Goal: Information Seeking & Learning: Check status

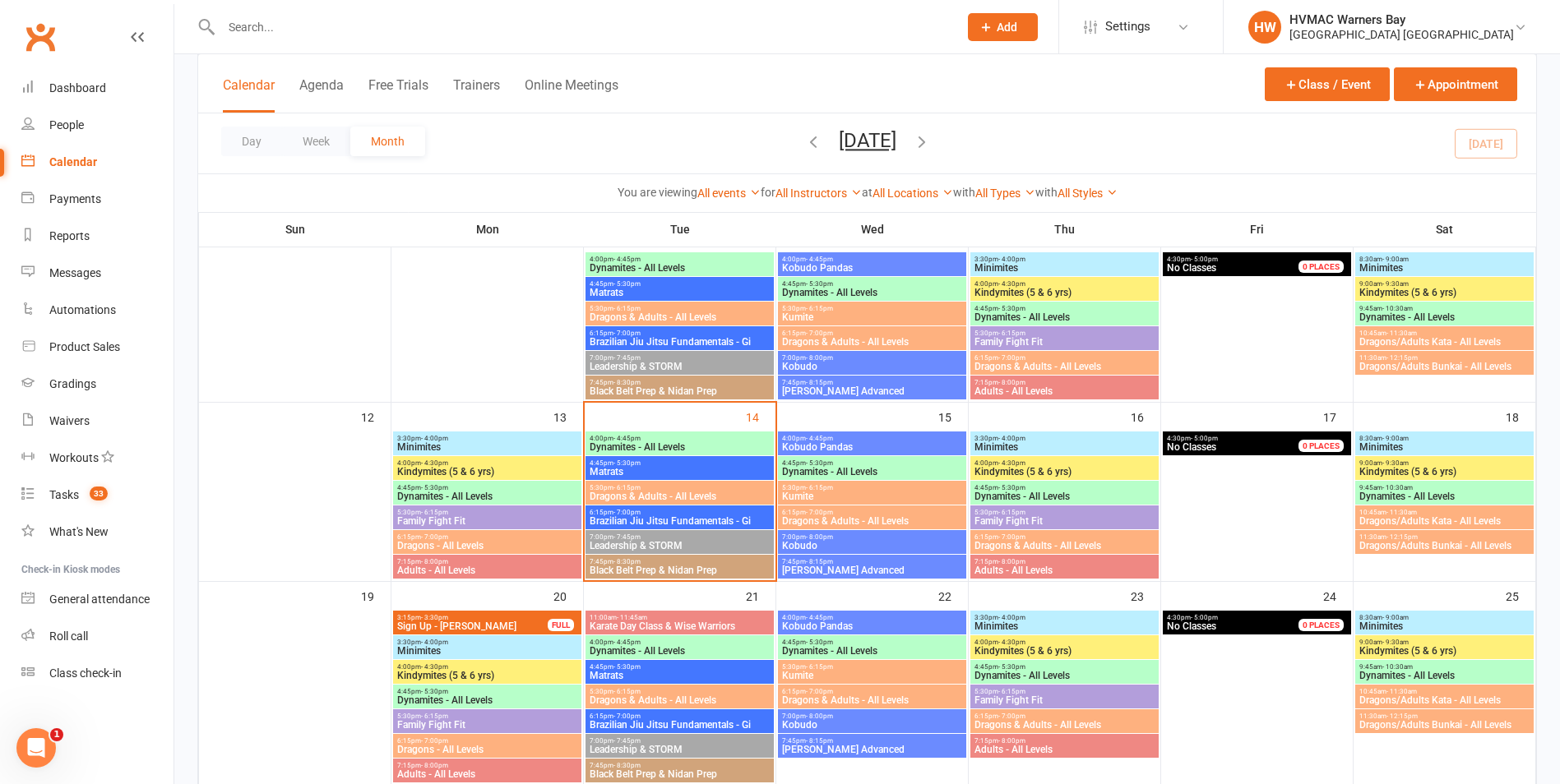
click at [347, 13] on div at bounding box center [571, 26] width 749 height 53
click at [308, 30] on input "text" at bounding box center [582, 27] width 730 height 23
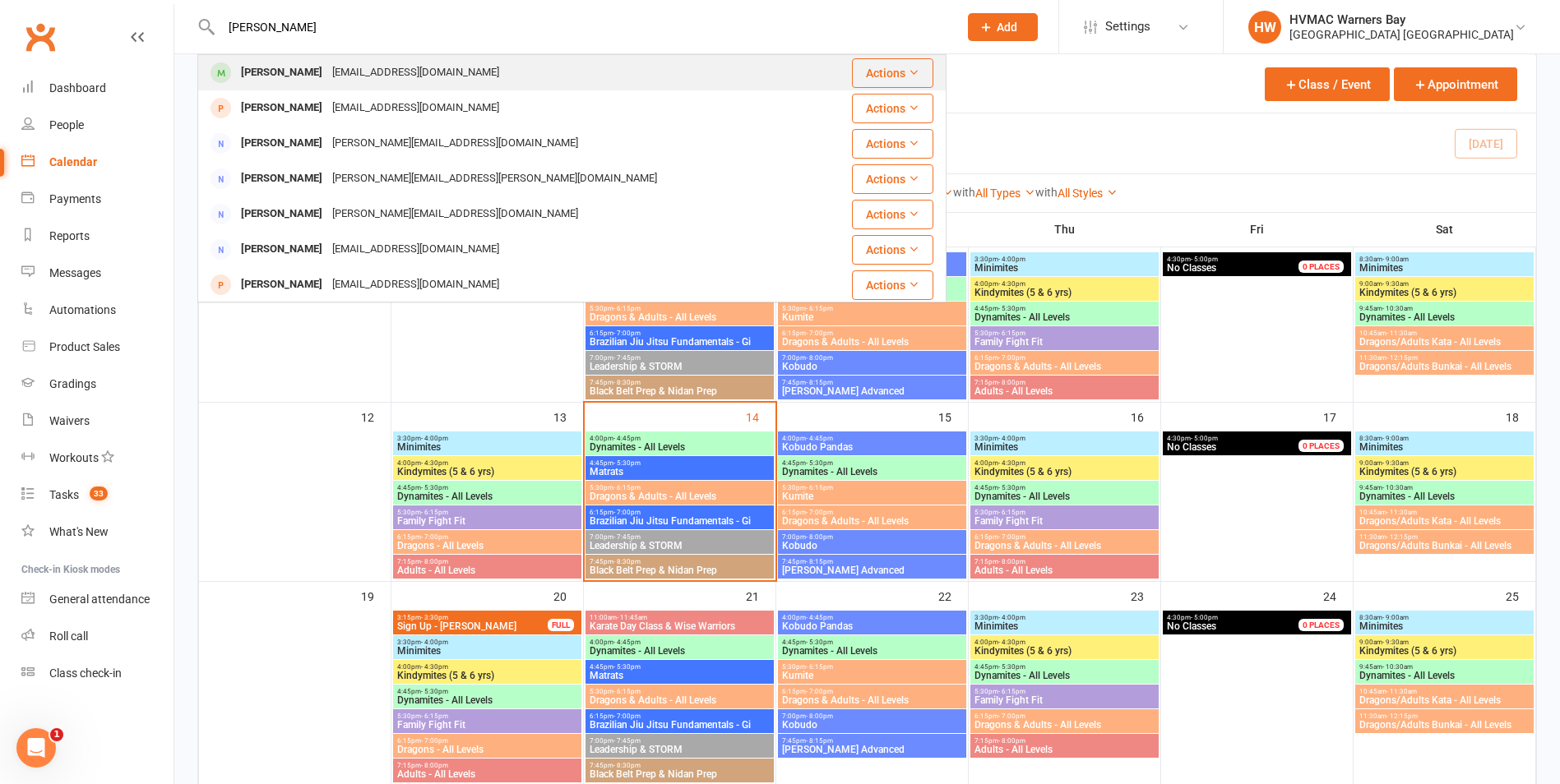
type input "[PERSON_NAME]"
click at [269, 73] on div "[PERSON_NAME]" at bounding box center [282, 73] width 91 height 24
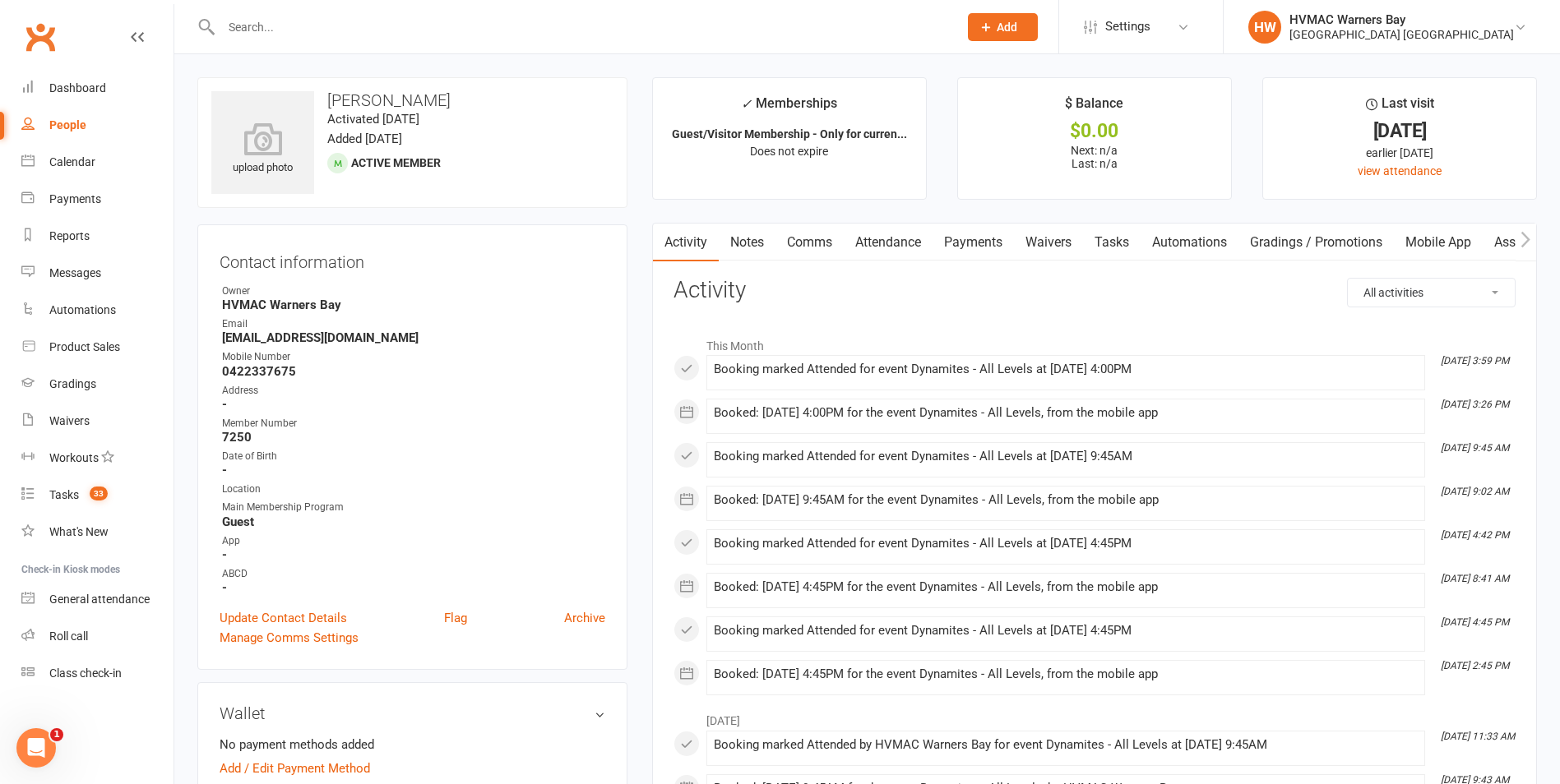
click at [744, 238] on link "Notes" at bounding box center [747, 243] width 57 height 38
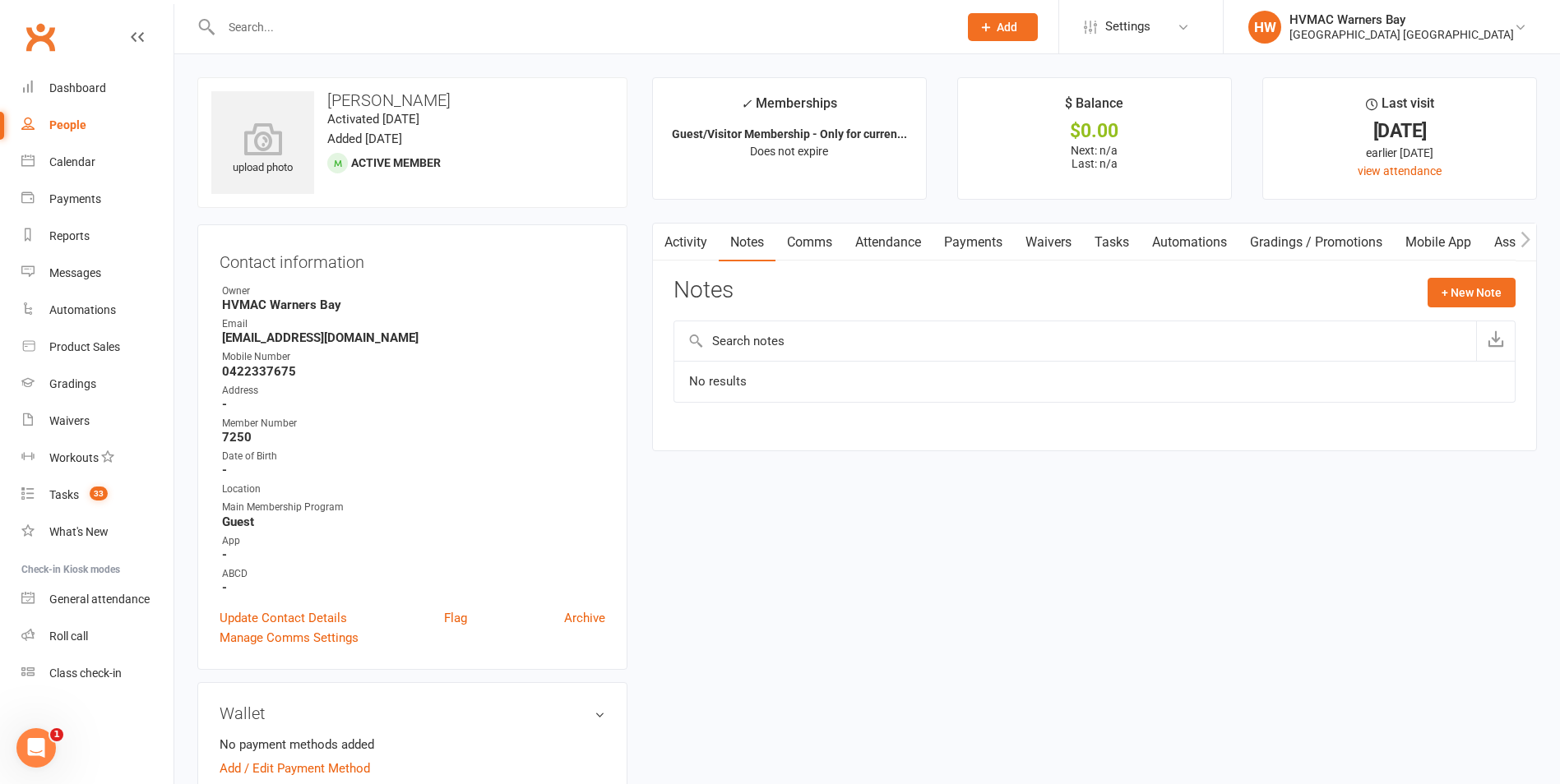
click at [887, 225] on link "Attendance" at bounding box center [888, 243] width 89 height 38
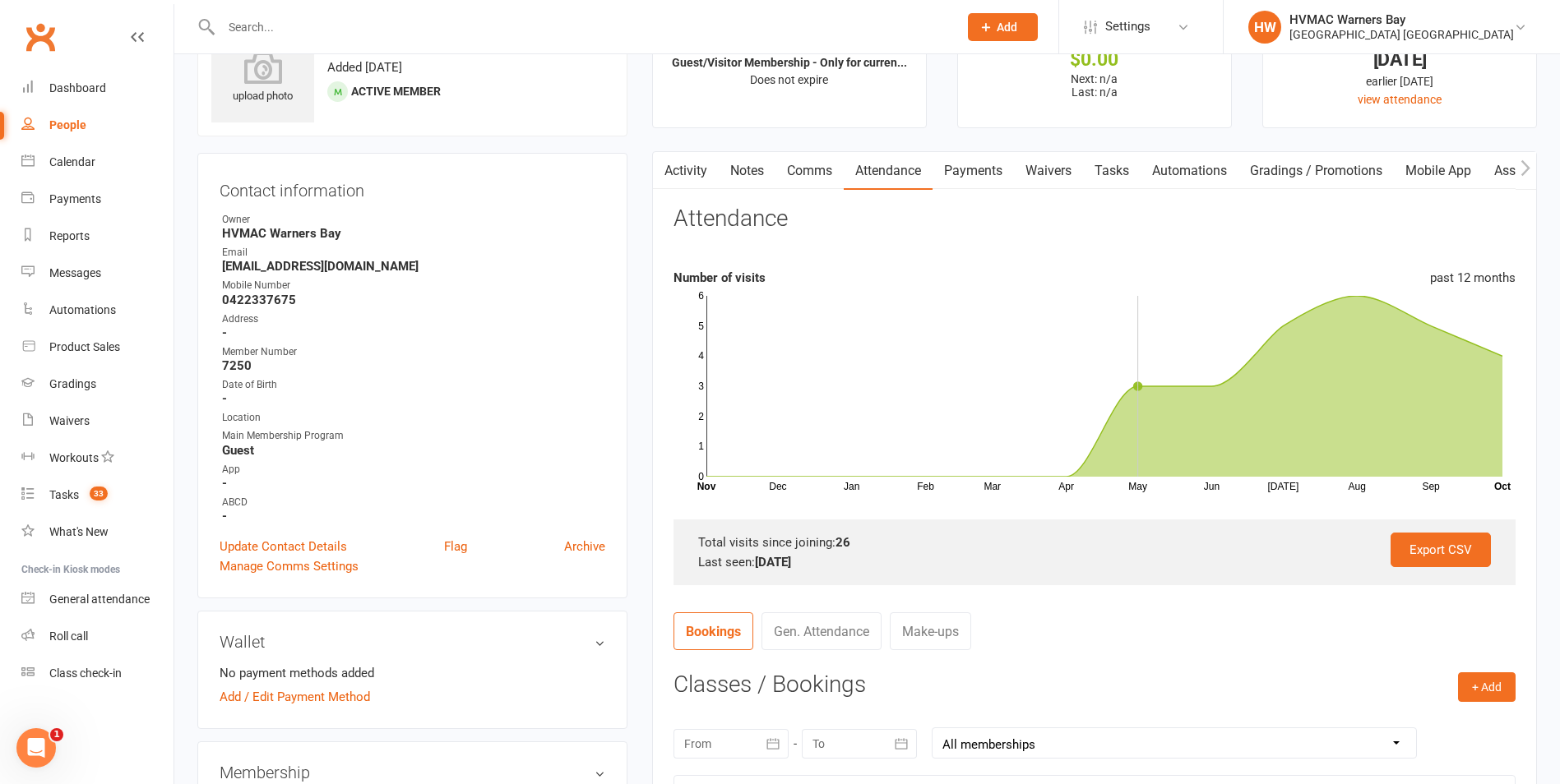
scroll to position [411, 0]
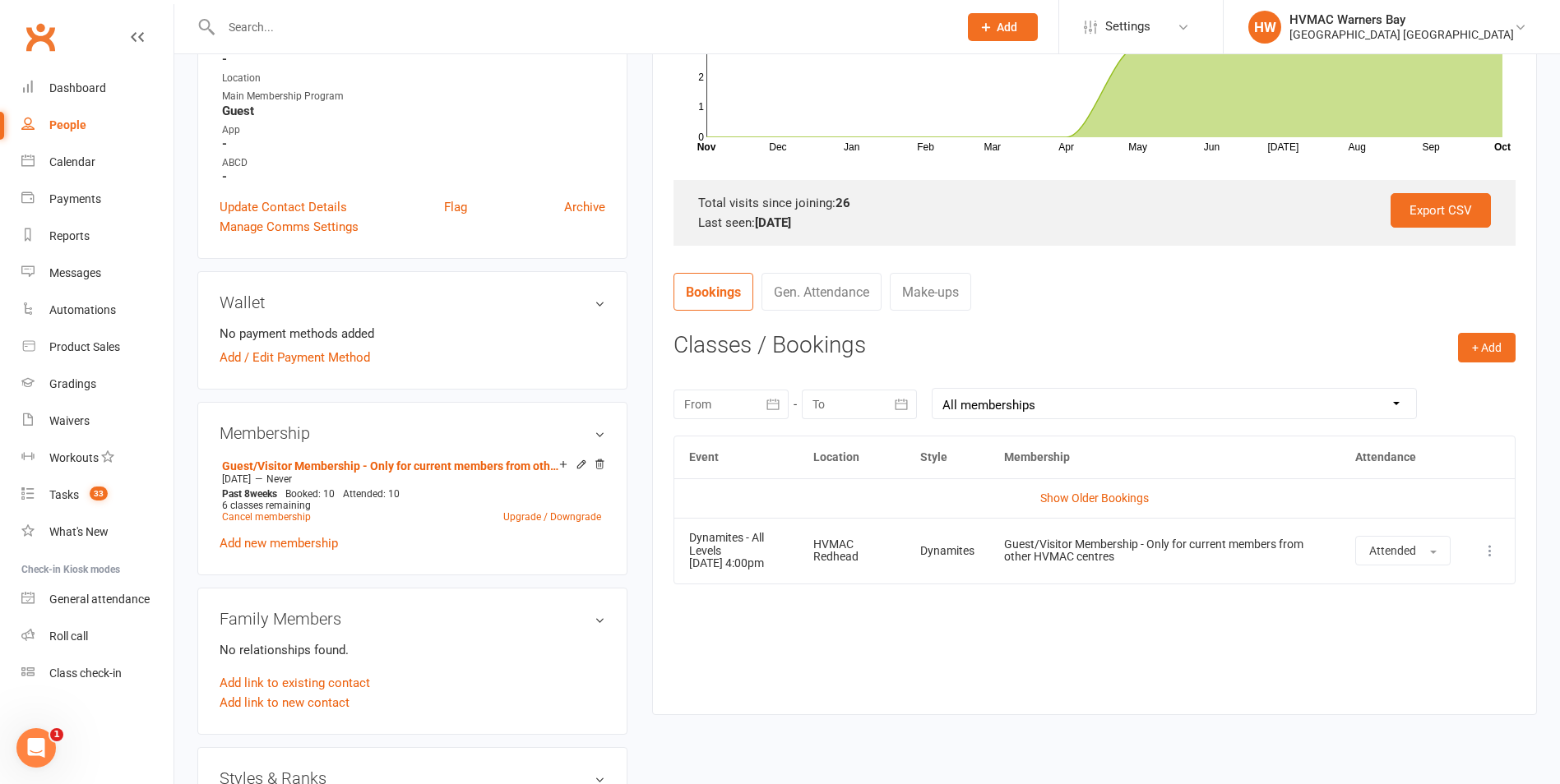
click at [685, 404] on div at bounding box center [730, 405] width 115 height 30
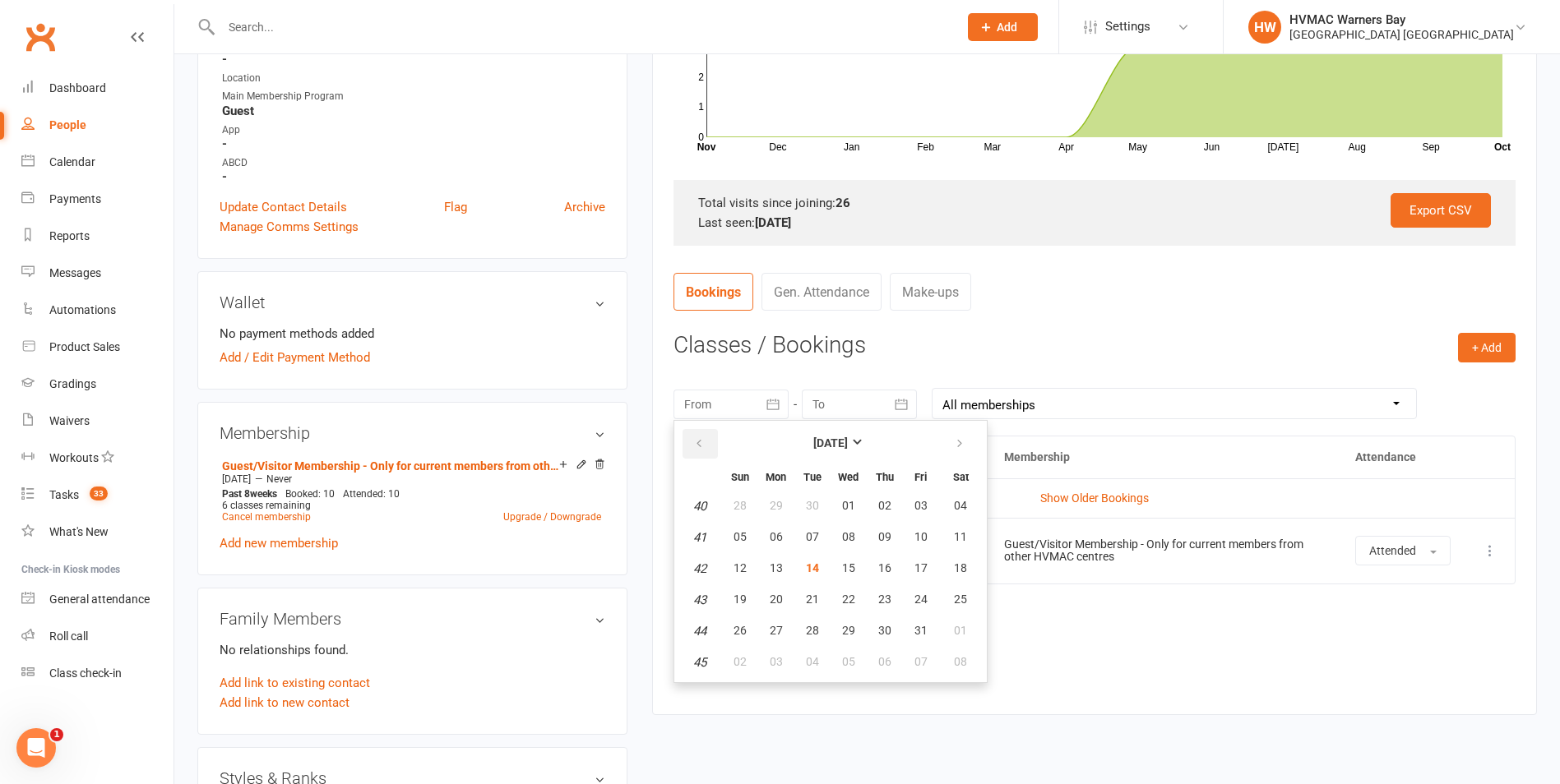
click at [705, 438] on button "button" at bounding box center [700, 444] width 35 height 30
click at [706, 440] on button "button" at bounding box center [700, 444] width 35 height 30
click at [916, 514] on button "01" at bounding box center [921, 507] width 35 height 30
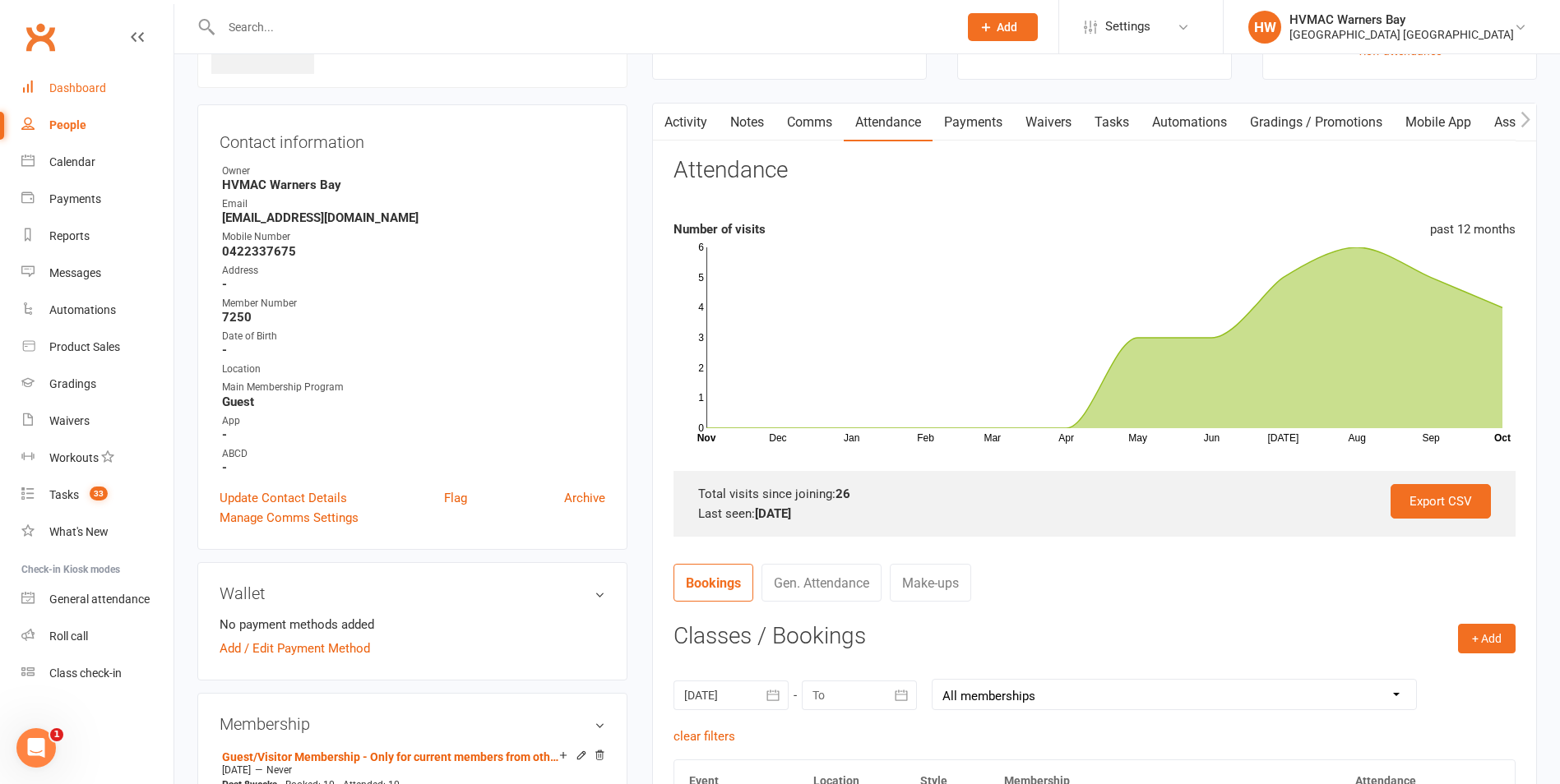
scroll to position [246, 0]
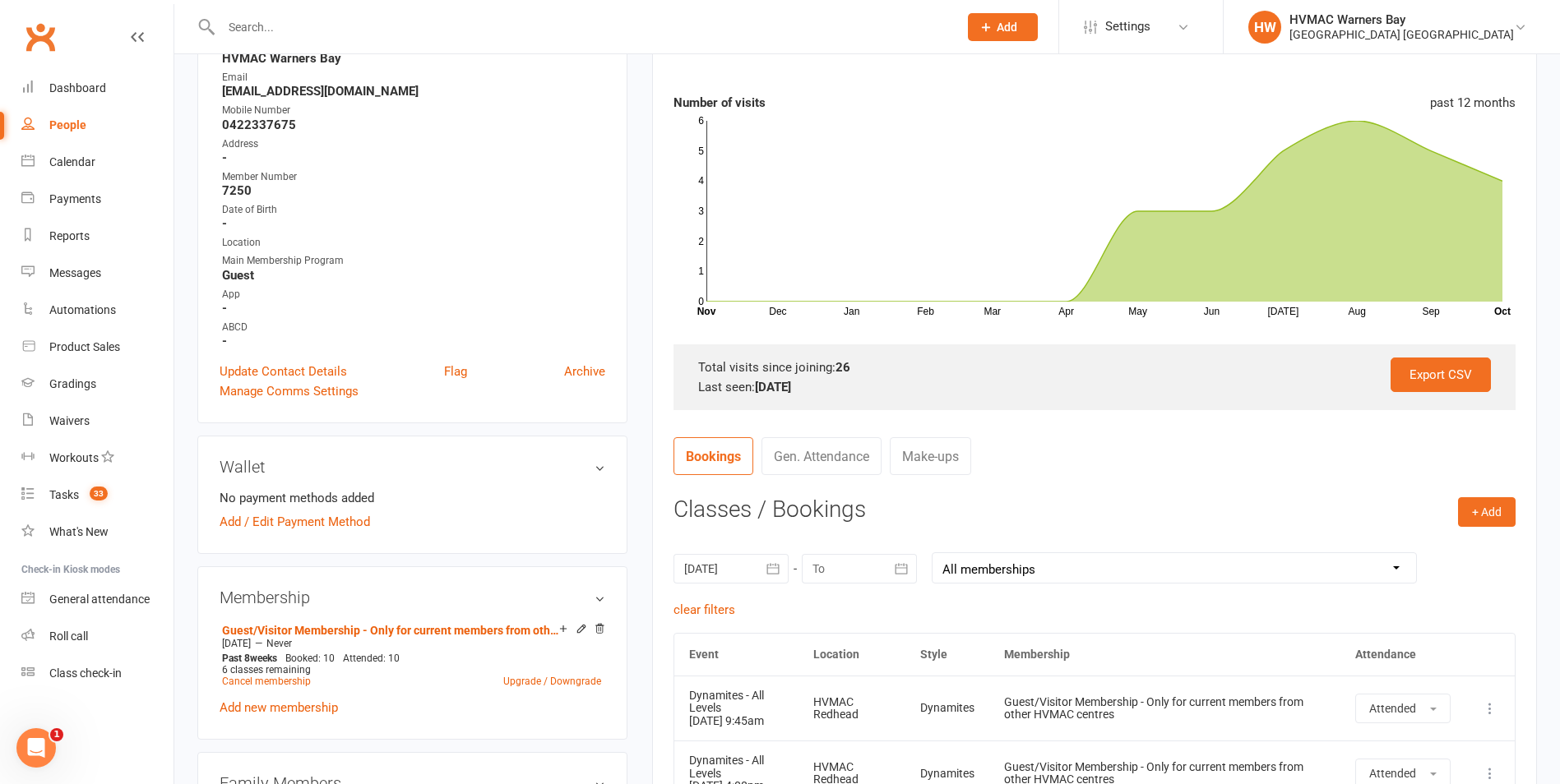
click at [710, 566] on div at bounding box center [730, 569] width 115 height 30
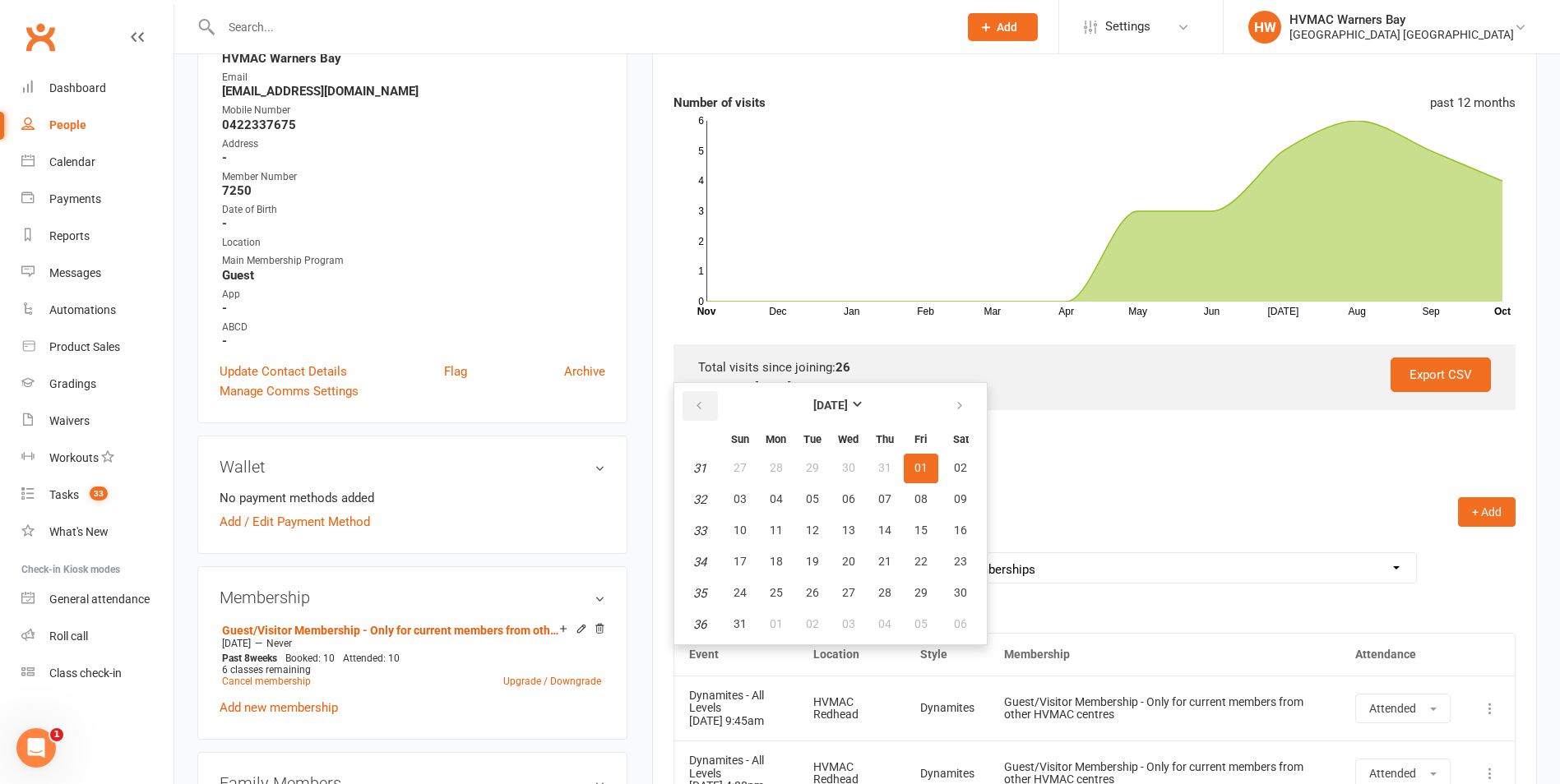
click at [699, 398] on button "button" at bounding box center [700, 406] width 35 height 30
click at [951, 533] on button "21" at bounding box center [961, 531] width 42 height 30
type input "21 Jun 2025"
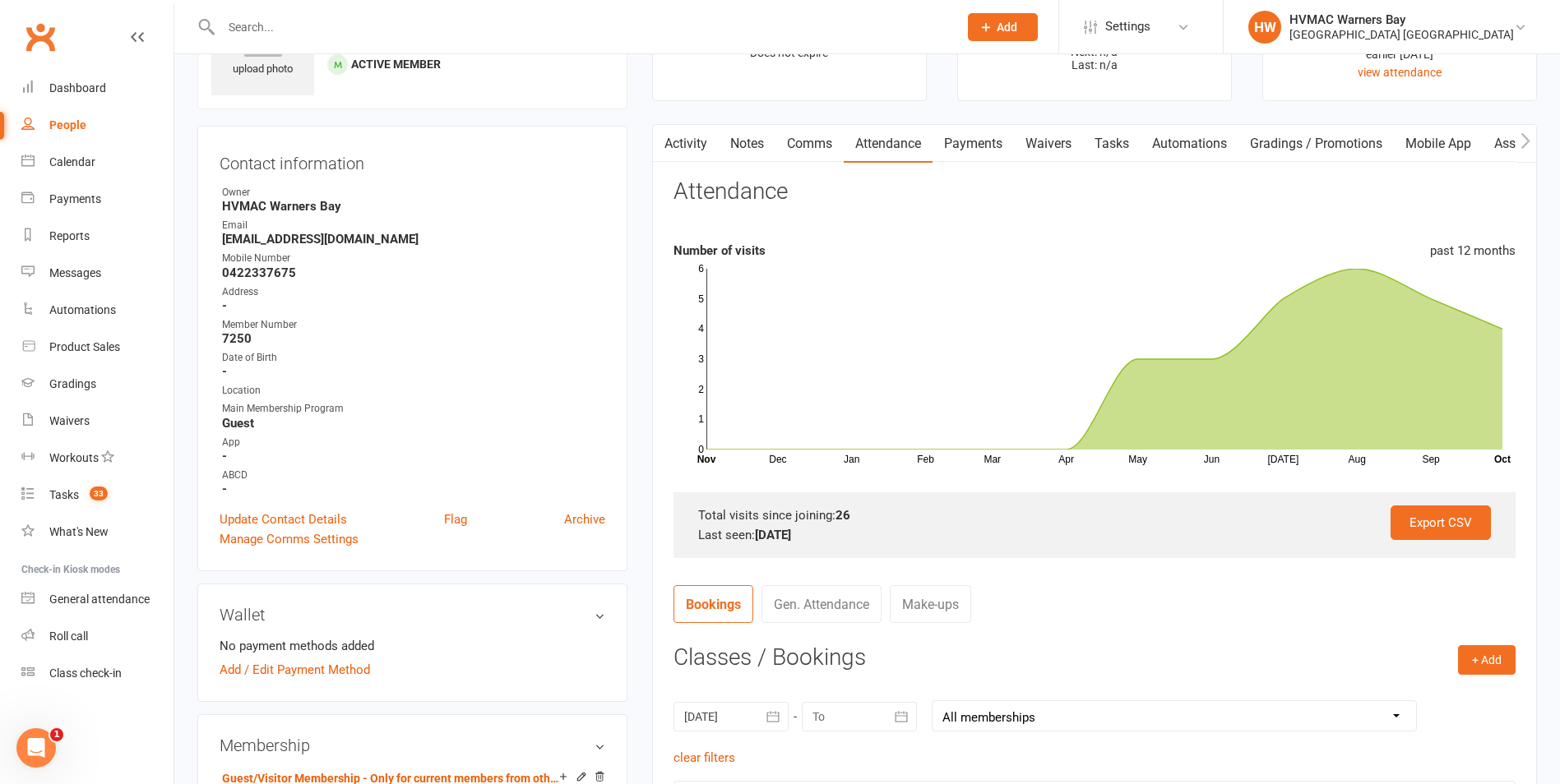
scroll to position [0, 0]
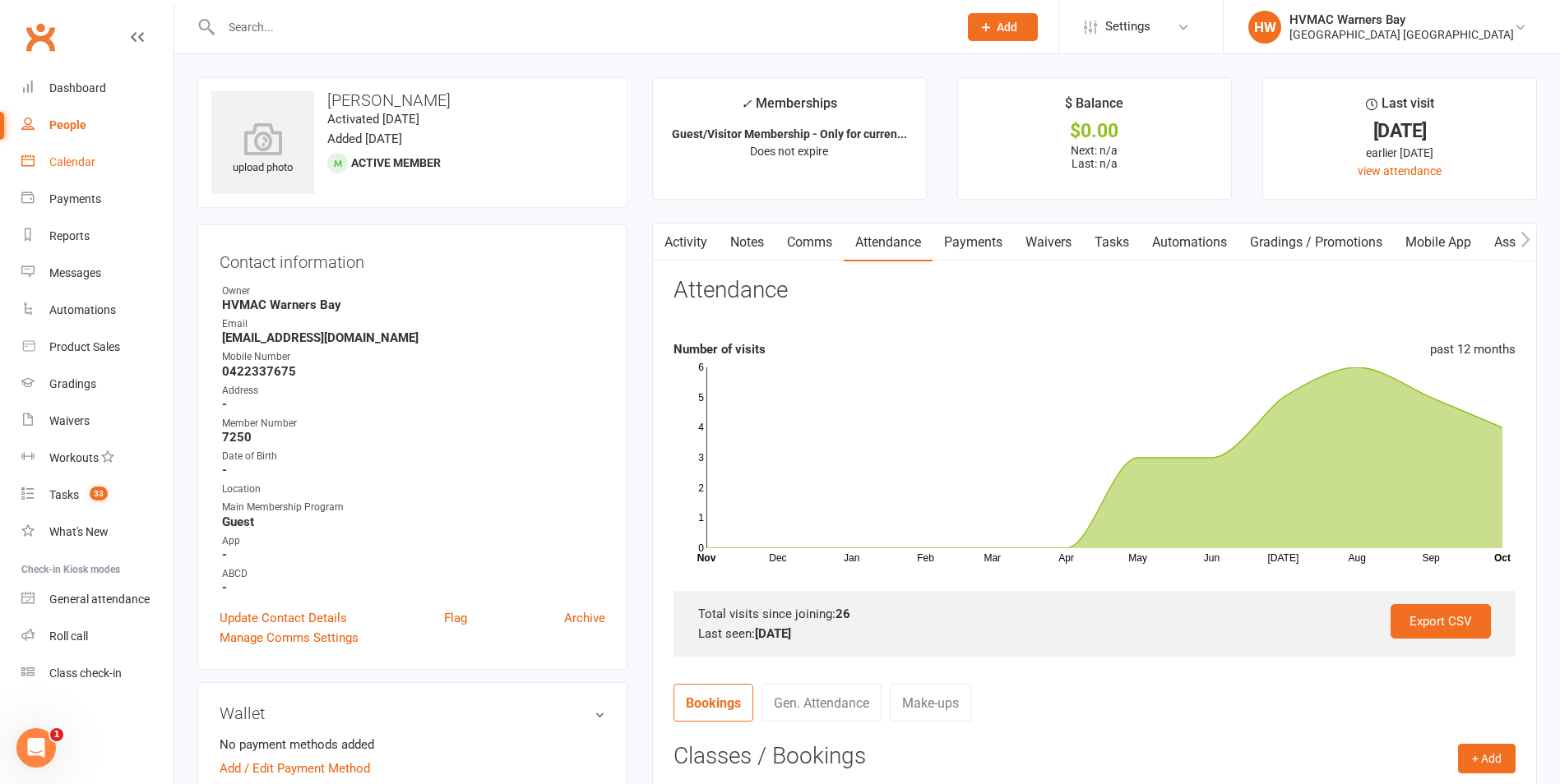
click at [77, 151] on link "Calendar" at bounding box center [97, 162] width 152 height 37
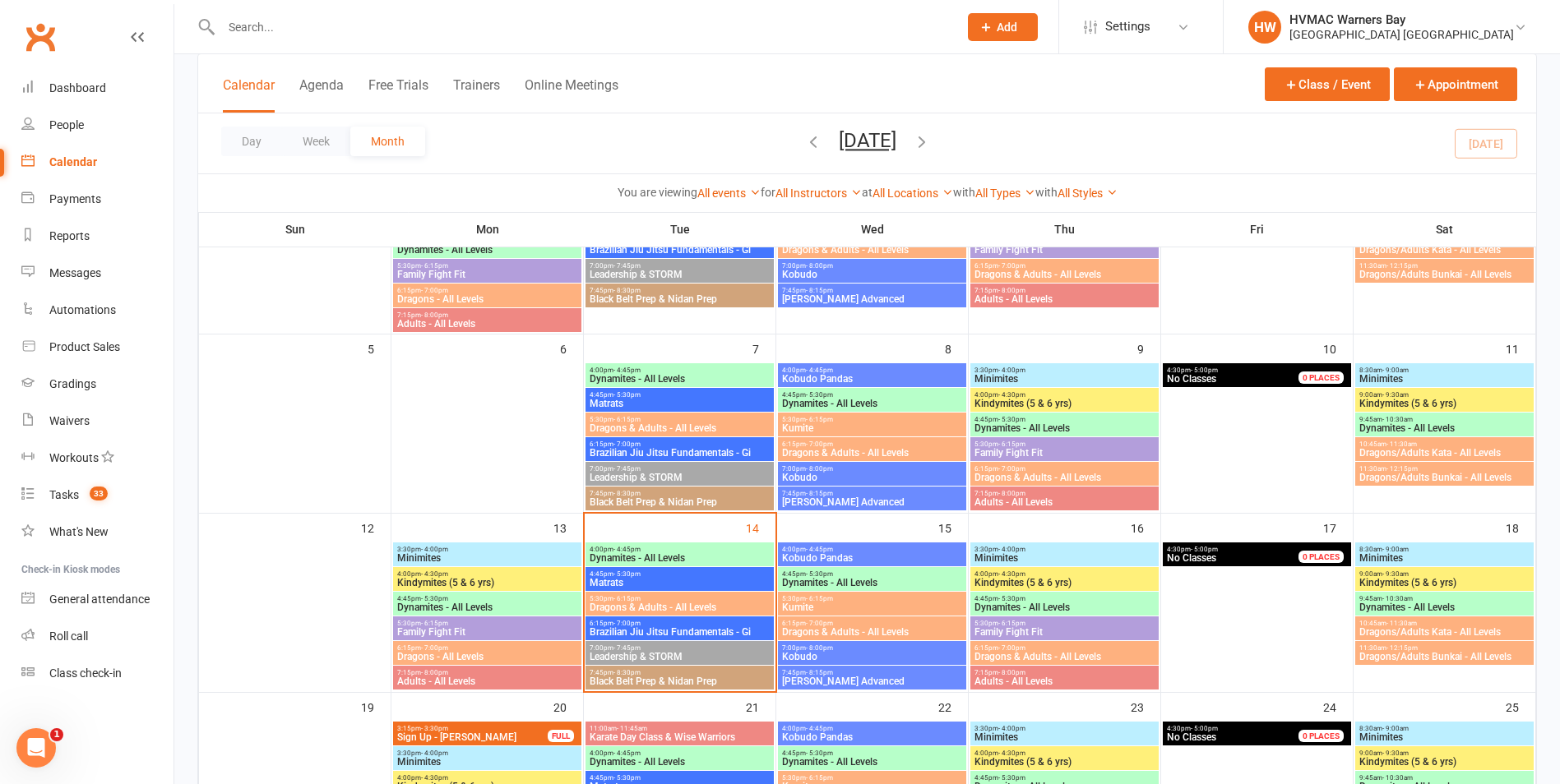
scroll to position [246, 0]
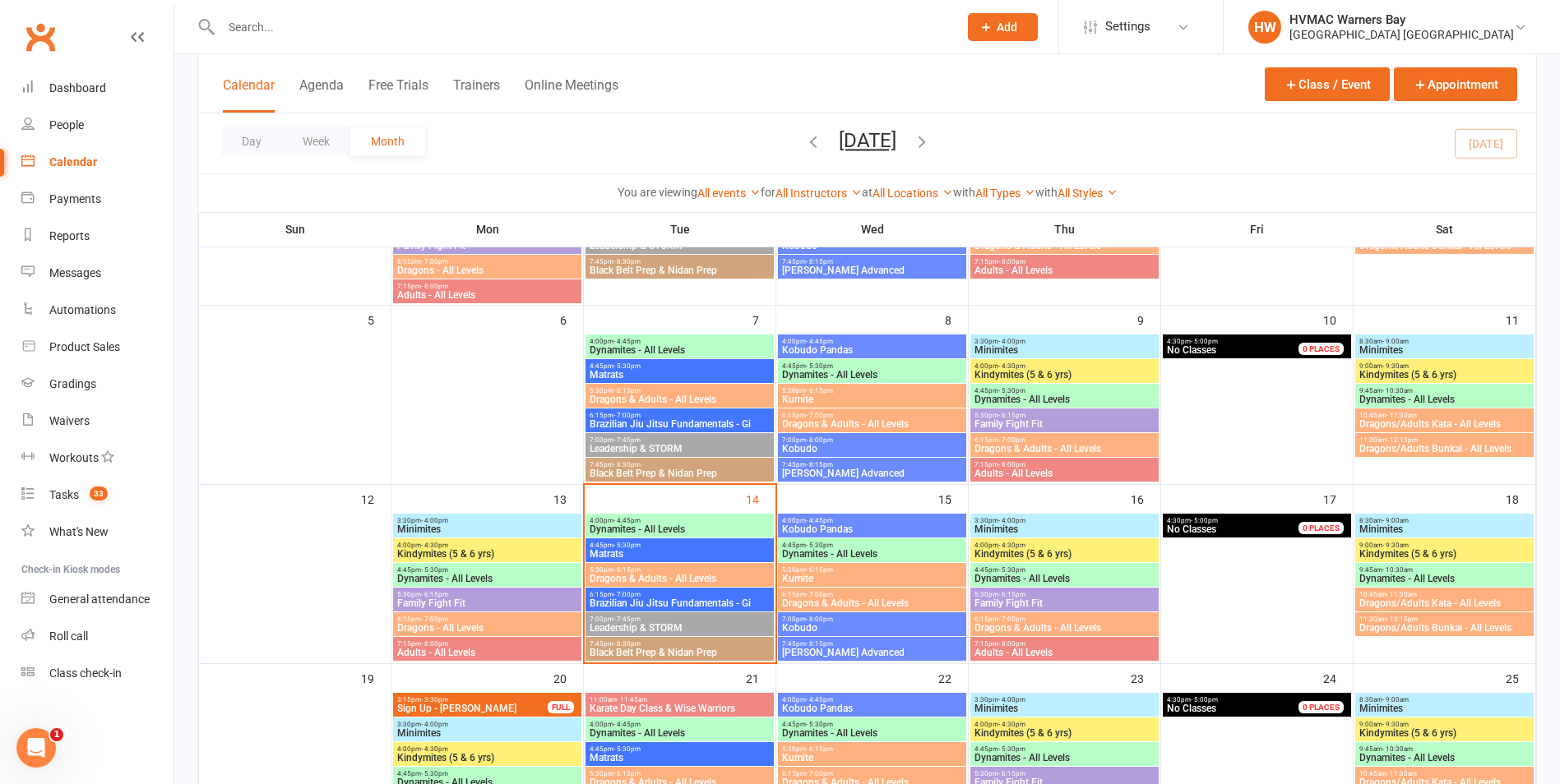
click at [678, 576] on span "Dragons & Adults - All Levels" at bounding box center [680, 579] width 182 height 10
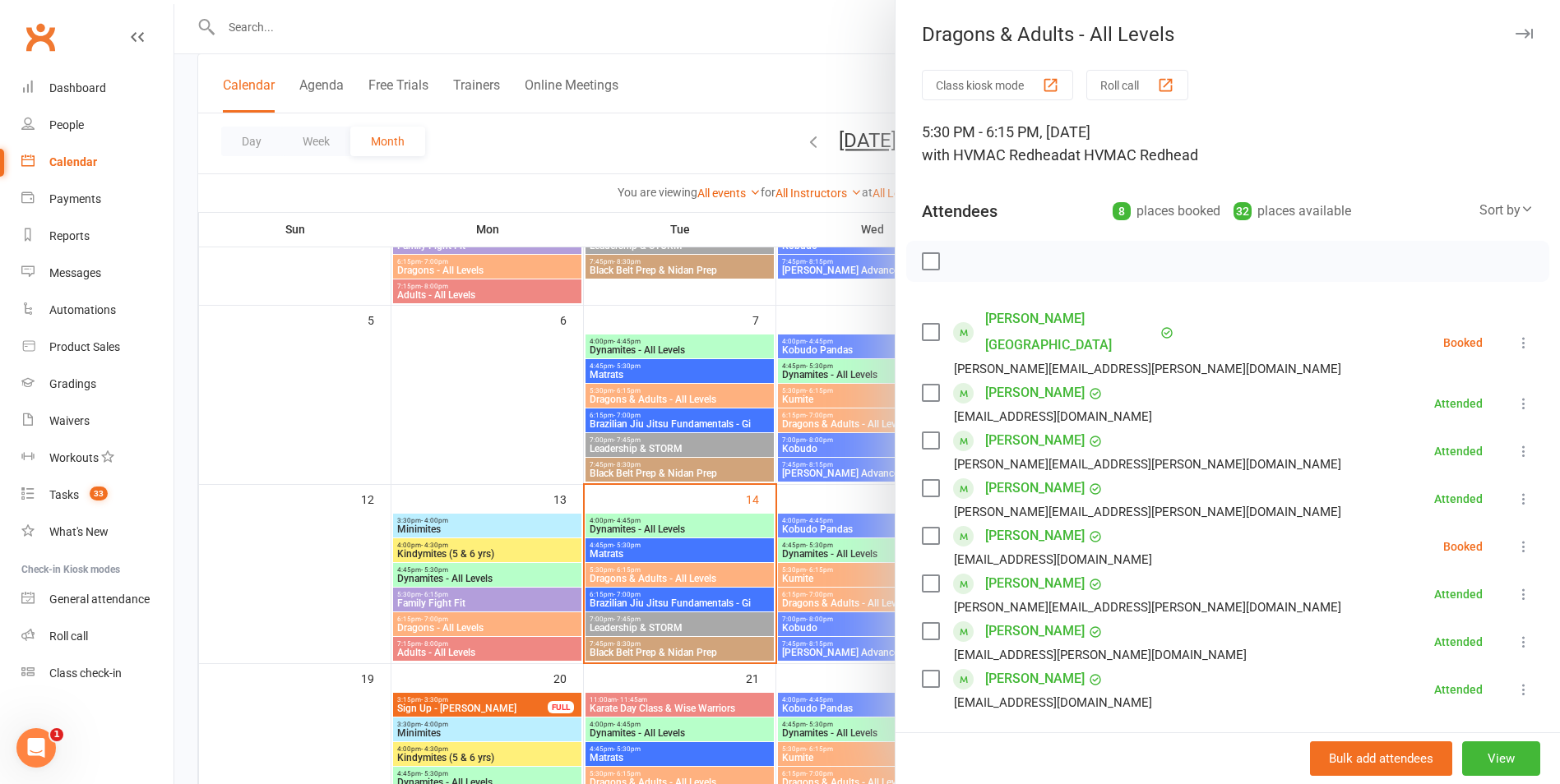
click at [678, 576] on div at bounding box center [867, 392] width 1385 height 784
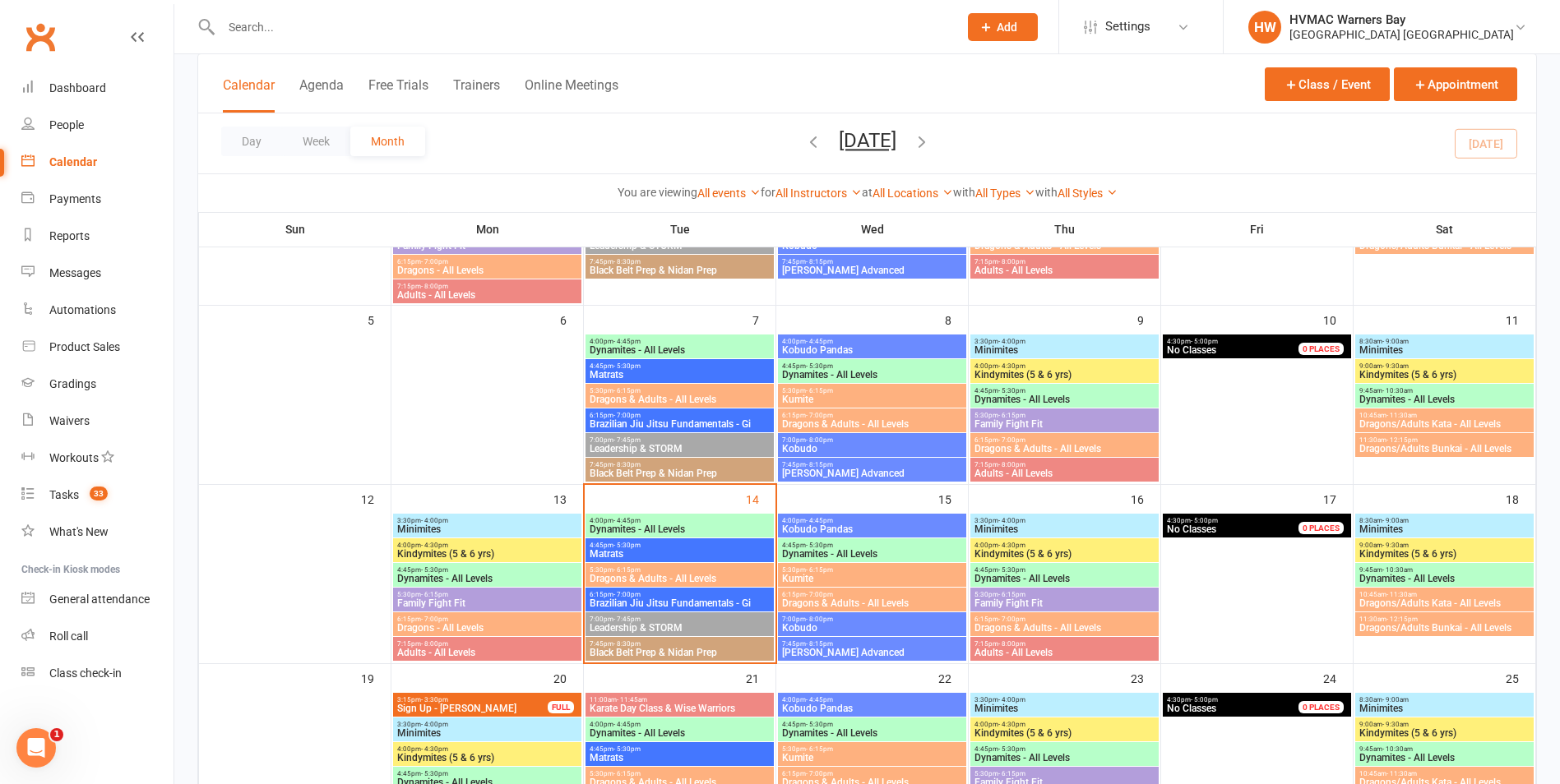
click at [652, 551] on span "Matrats" at bounding box center [680, 553] width 182 height 10
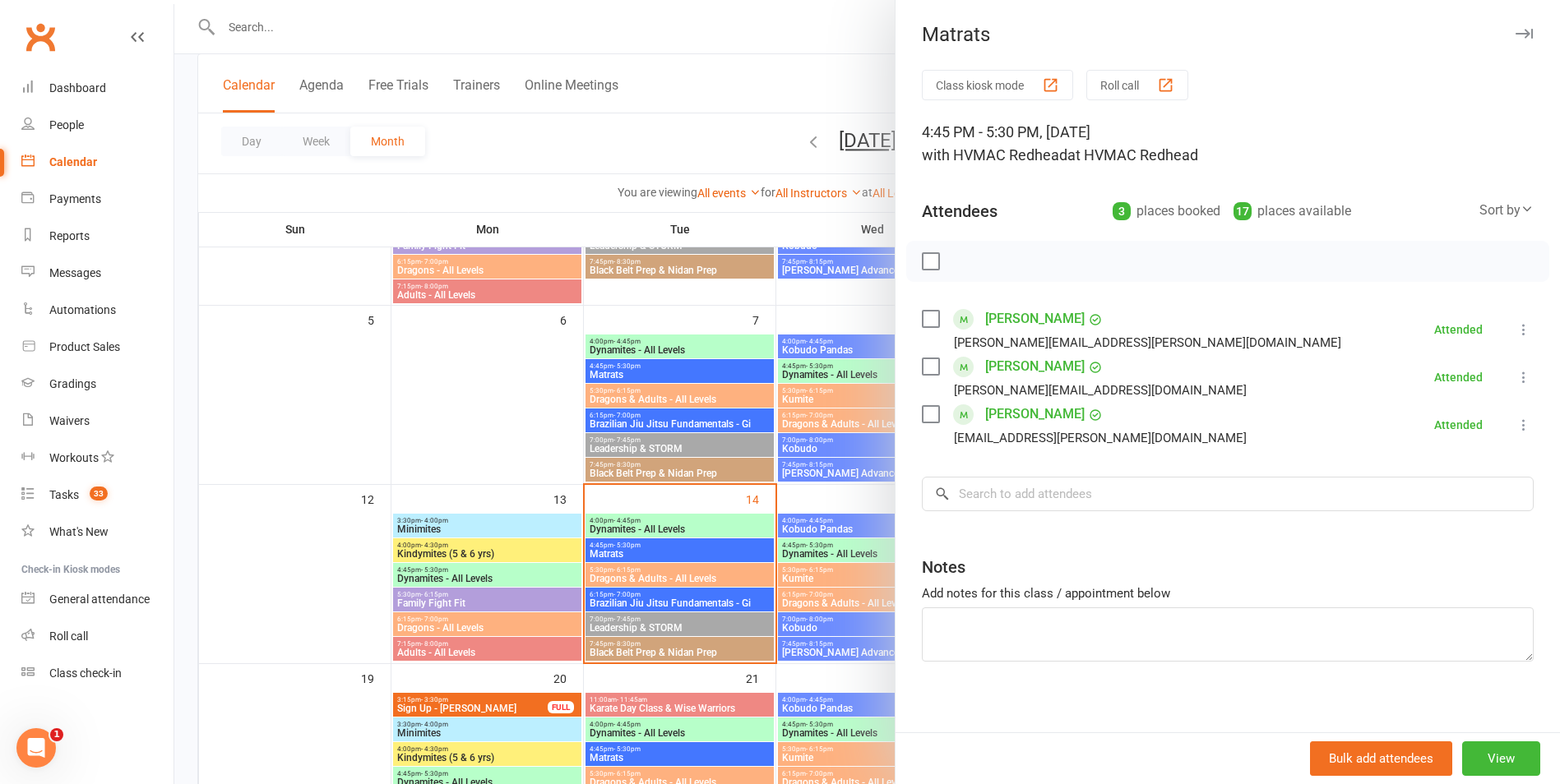
click at [652, 551] on div at bounding box center [867, 392] width 1385 height 784
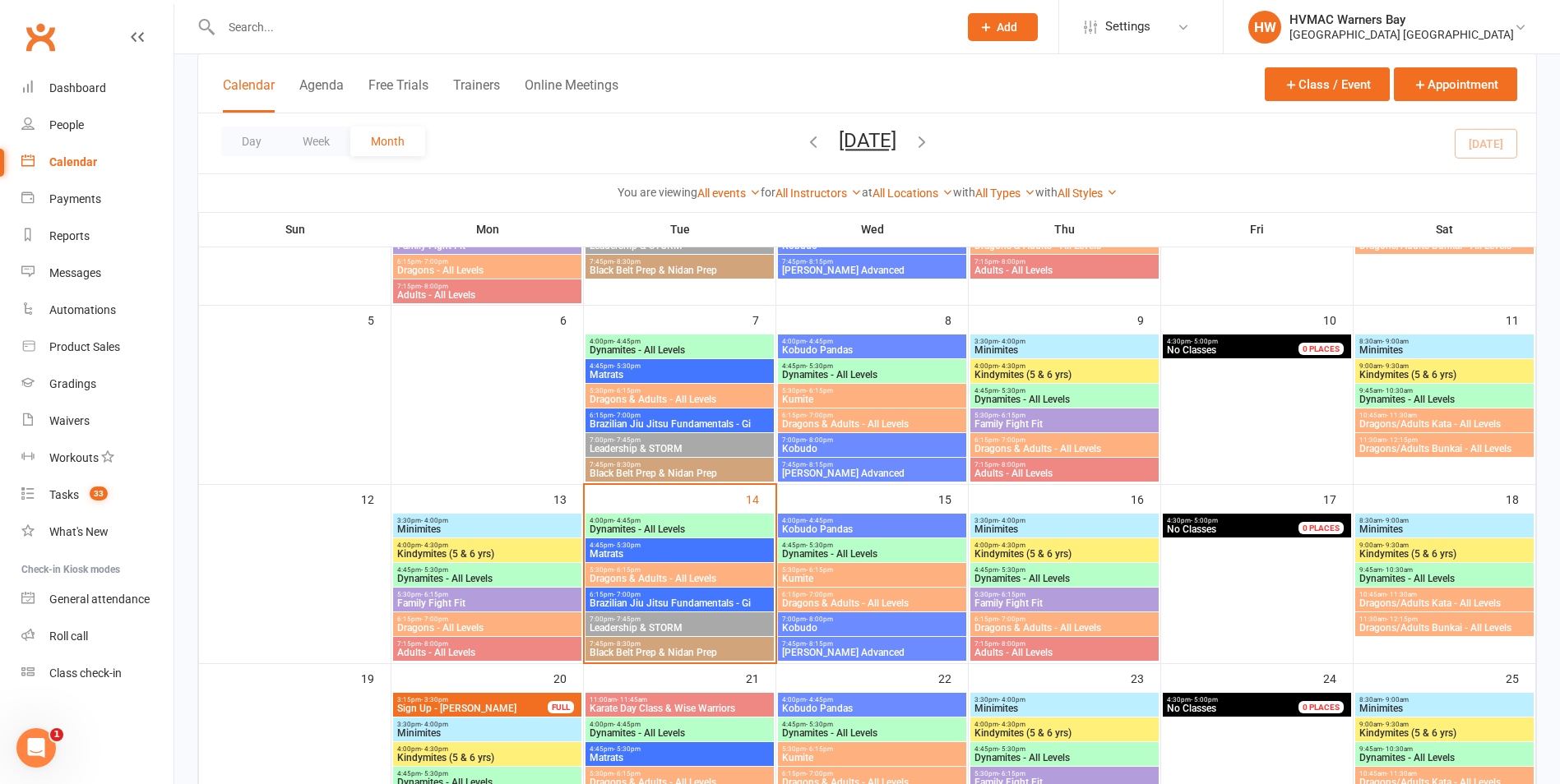
click at [658, 596] on span "6:15pm - 7:00pm" at bounding box center [680, 595] width 182 height 7
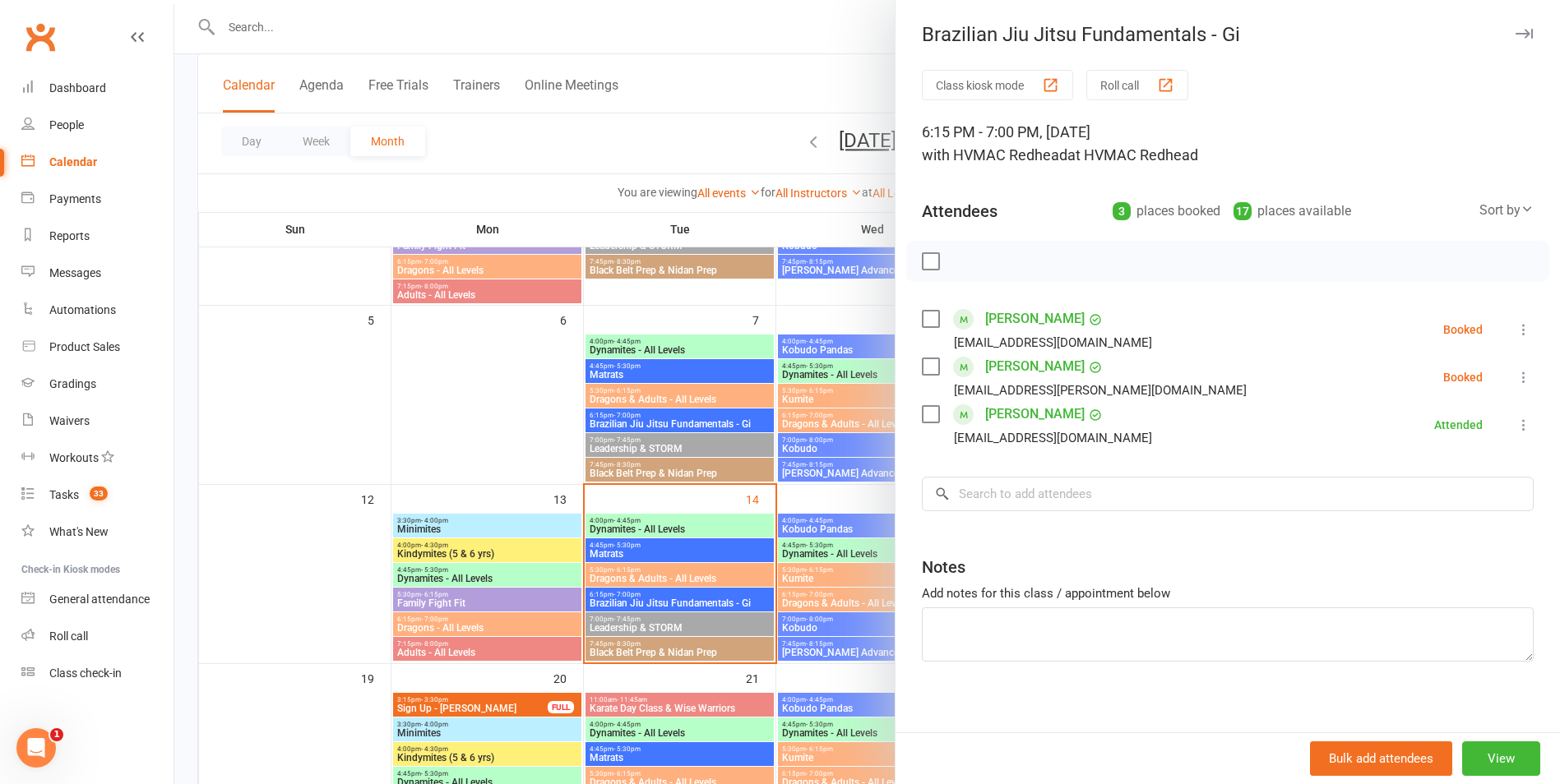
click at [658, 595] on div at bounding box center [867, 392] width 1385 height 784
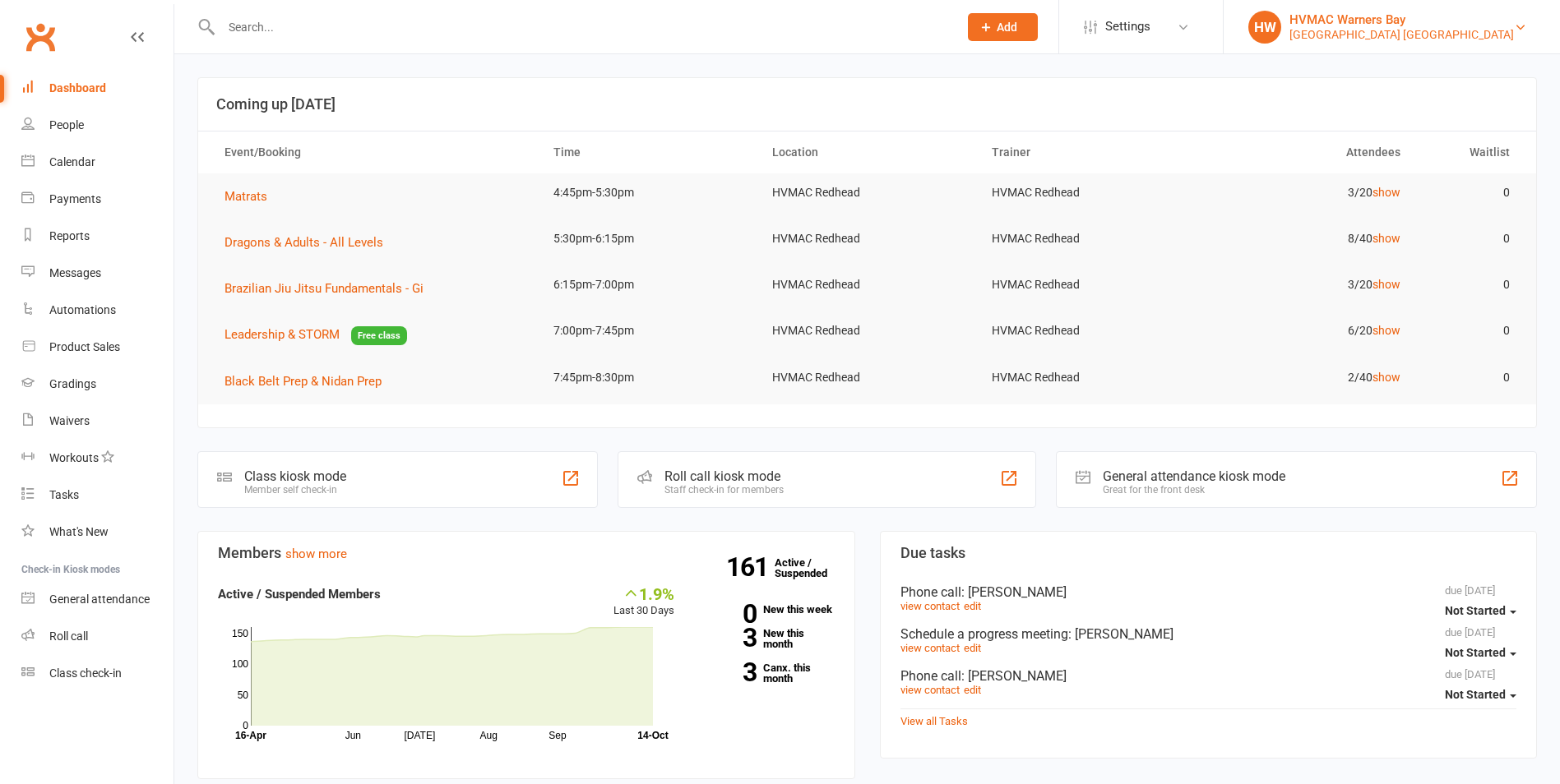
click at [1366, 33] on div "Hunter Valley Martial Arts Centre Redhead" at bounding box center [1401, 35] width 224 height 15
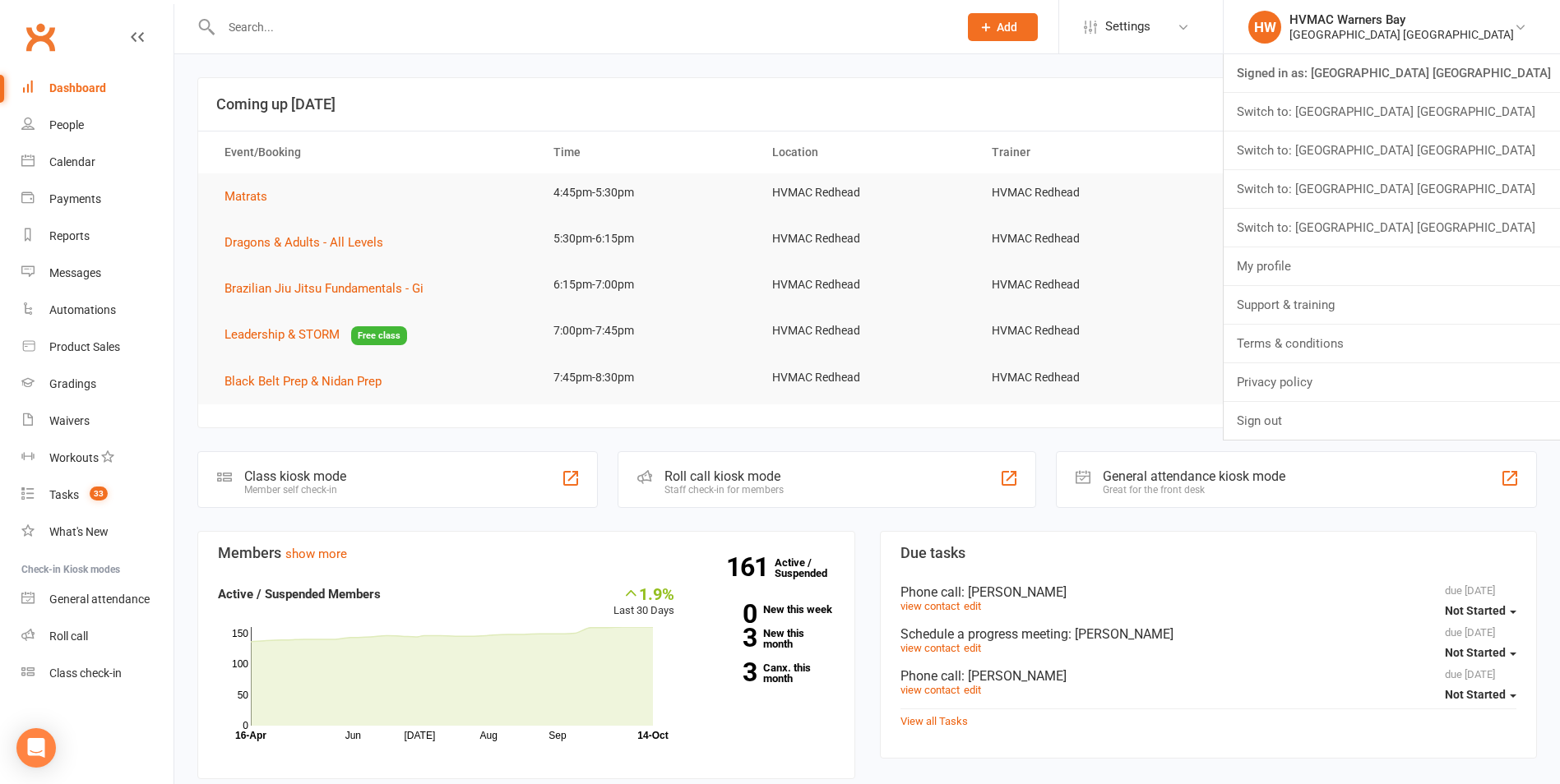
click at [1437, 222] on link "Switch to: Hunter Valley Martial Arts Centre Warners Bay" at bounding box center [1392, 228] width 336 height 38
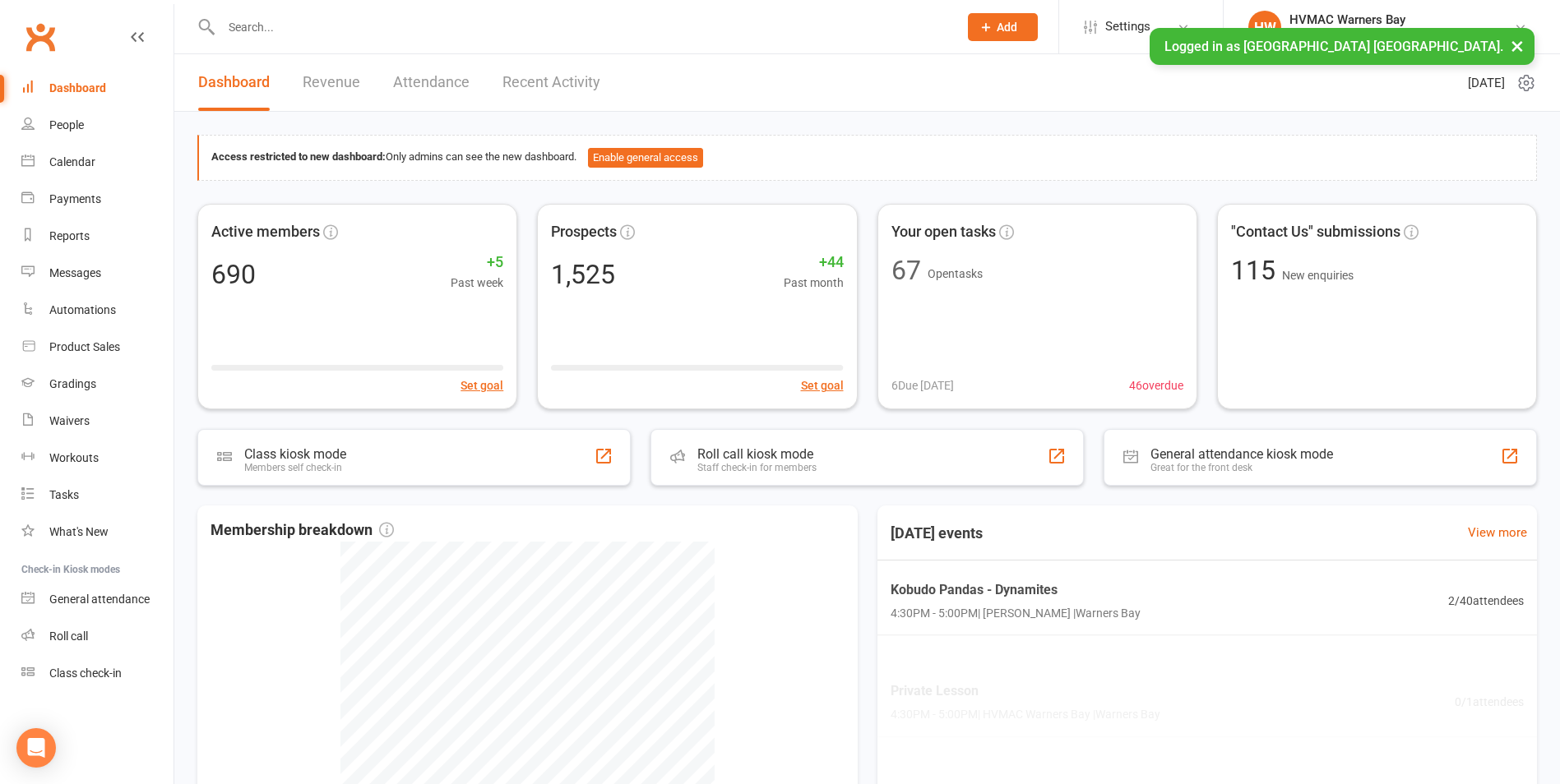
click at [288, 31] on input "text" at bounding box center [582, 27] width 730 height 23
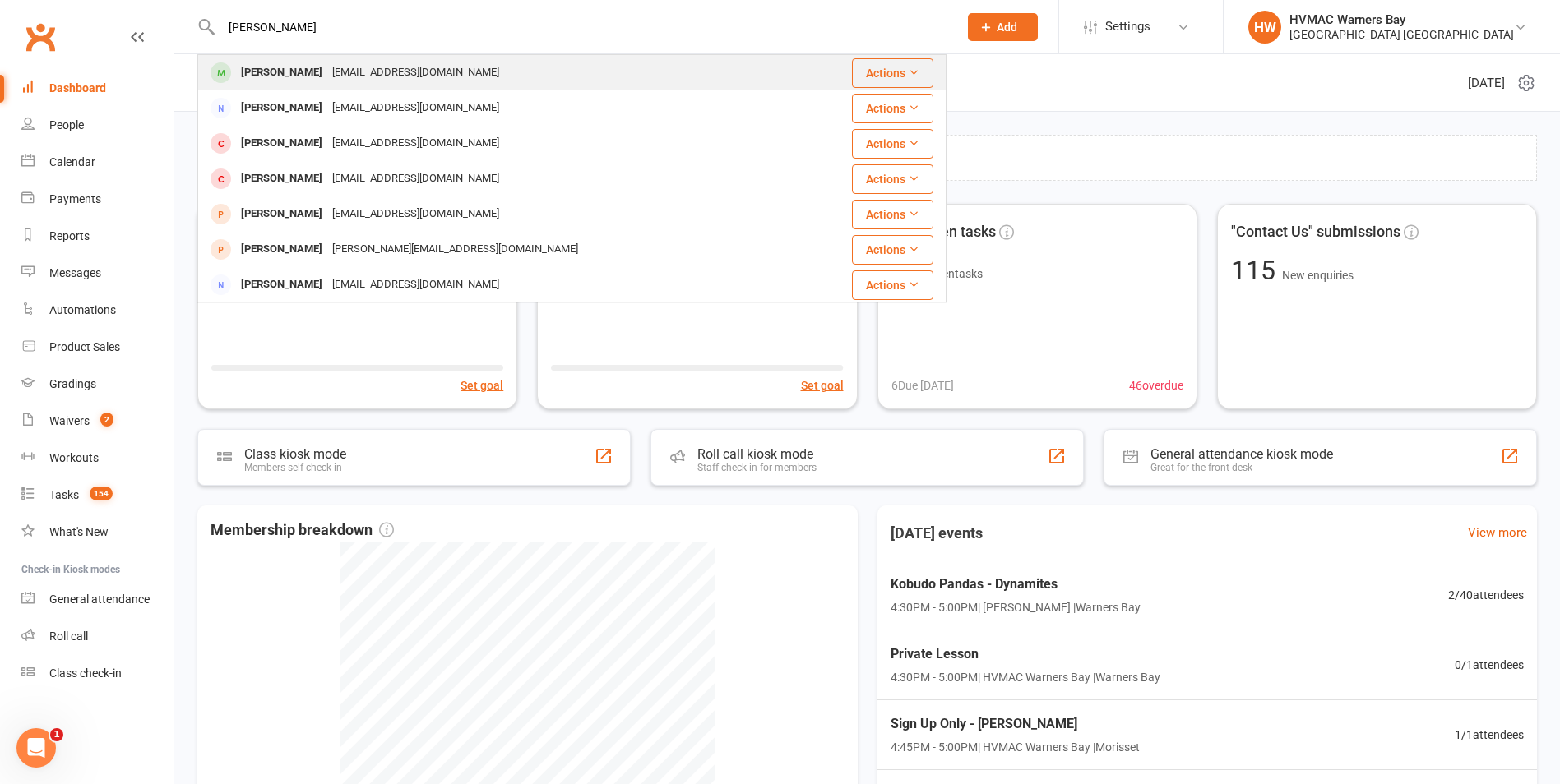
type input "[PERSON_NAME]"
click at [286, 57] on div "[PERSON_NAME] [EMAIL_ADDRESS][DOMAIN_NAME]" at bounding box center [509, 73] width 621 height 34
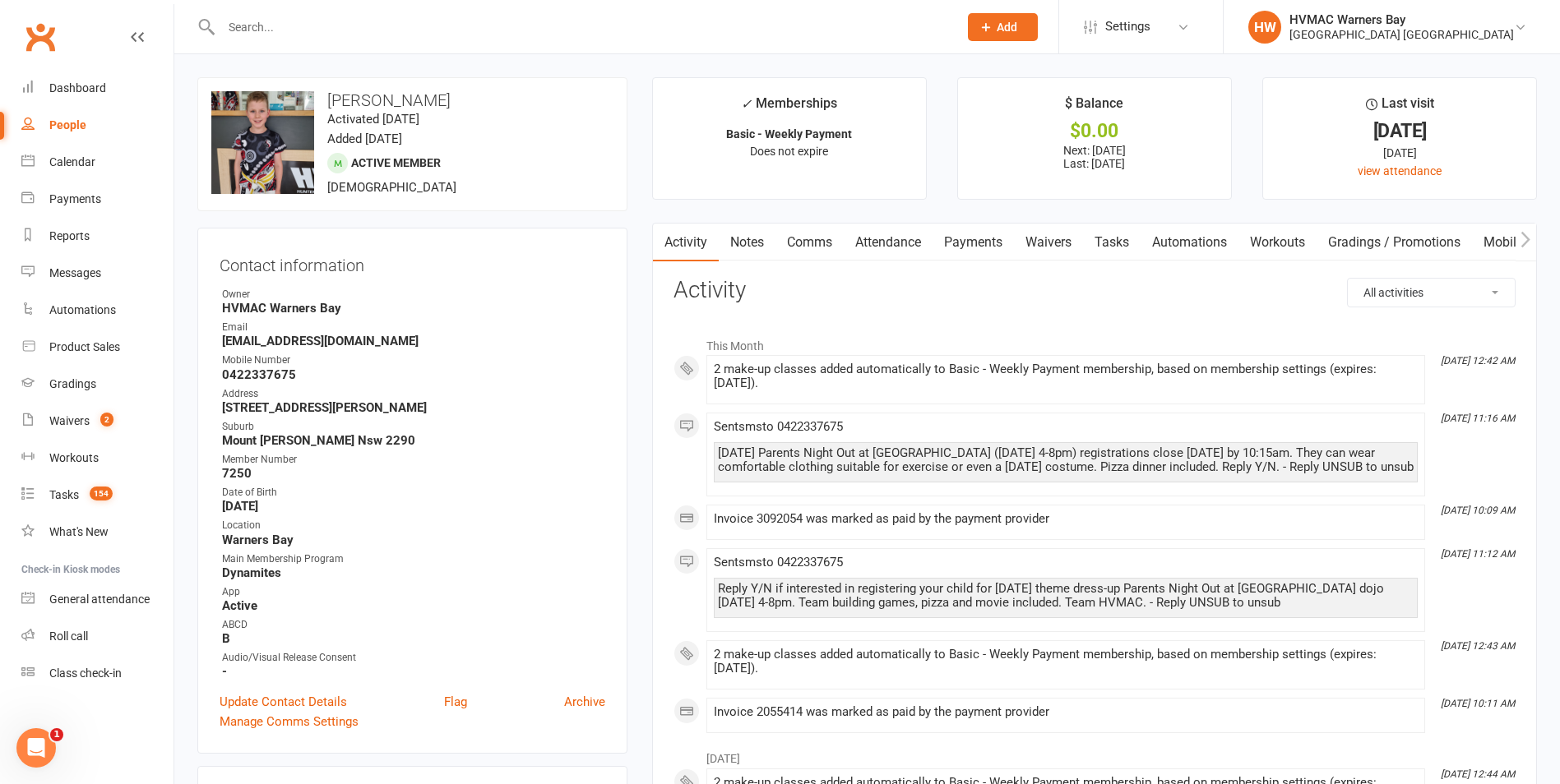
click at [897, 250] on link "Attendance" at bounding box center [888, 243] width 89 height 38
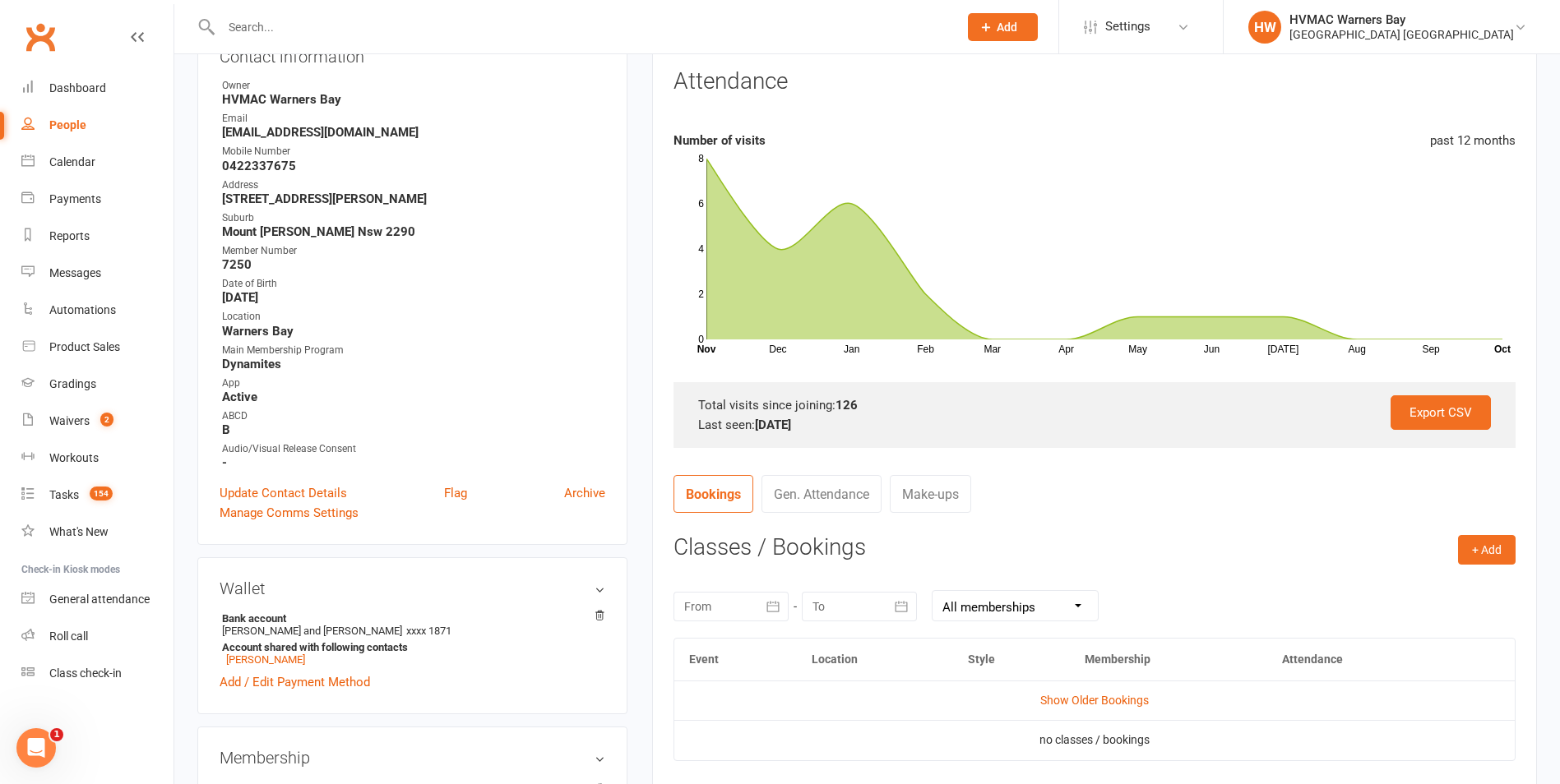
scroll to position [82, 0]
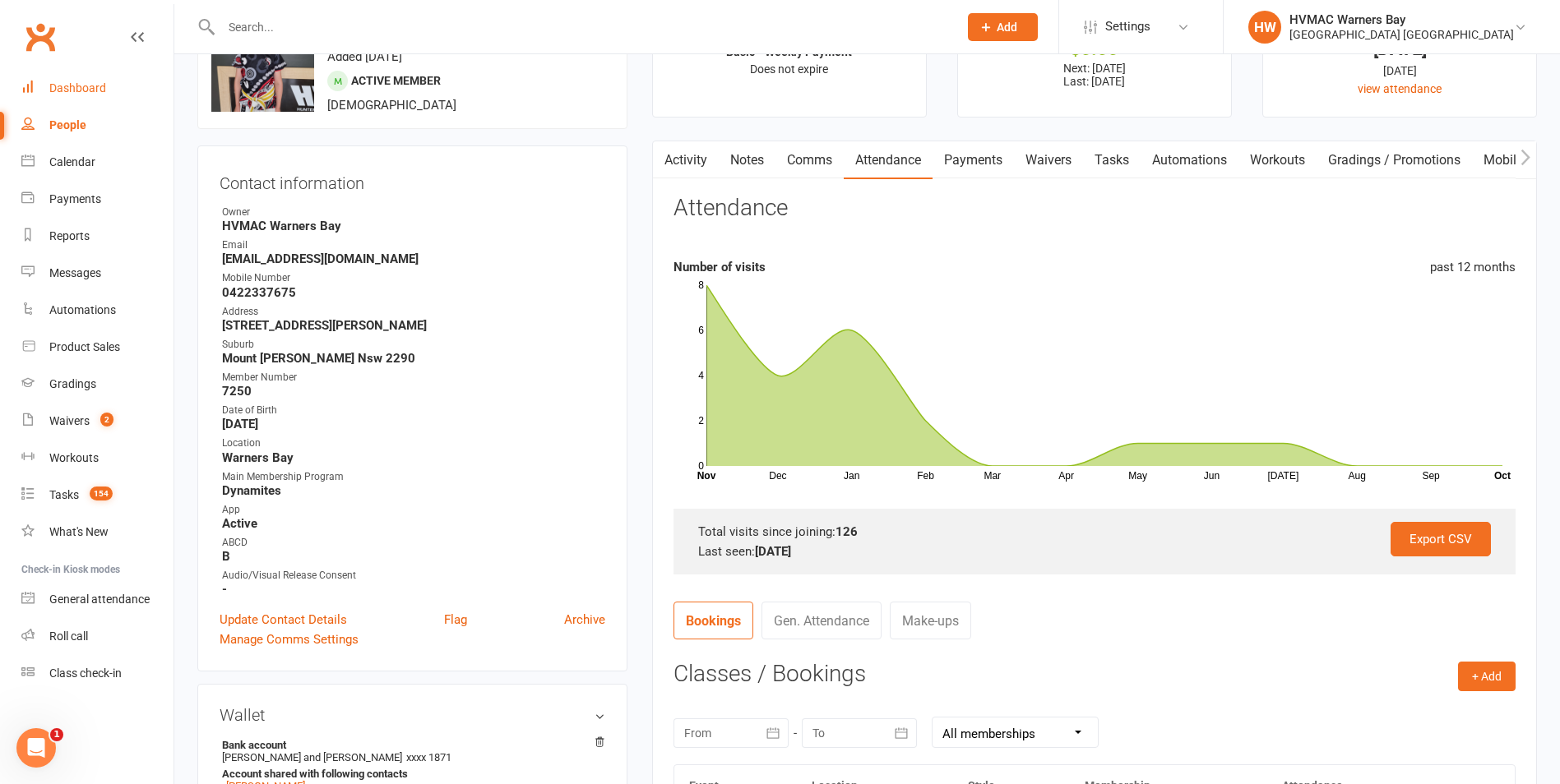
click at [104, 86] on div "Dashboard" at bounding box center [77, 88] width 57 height 13
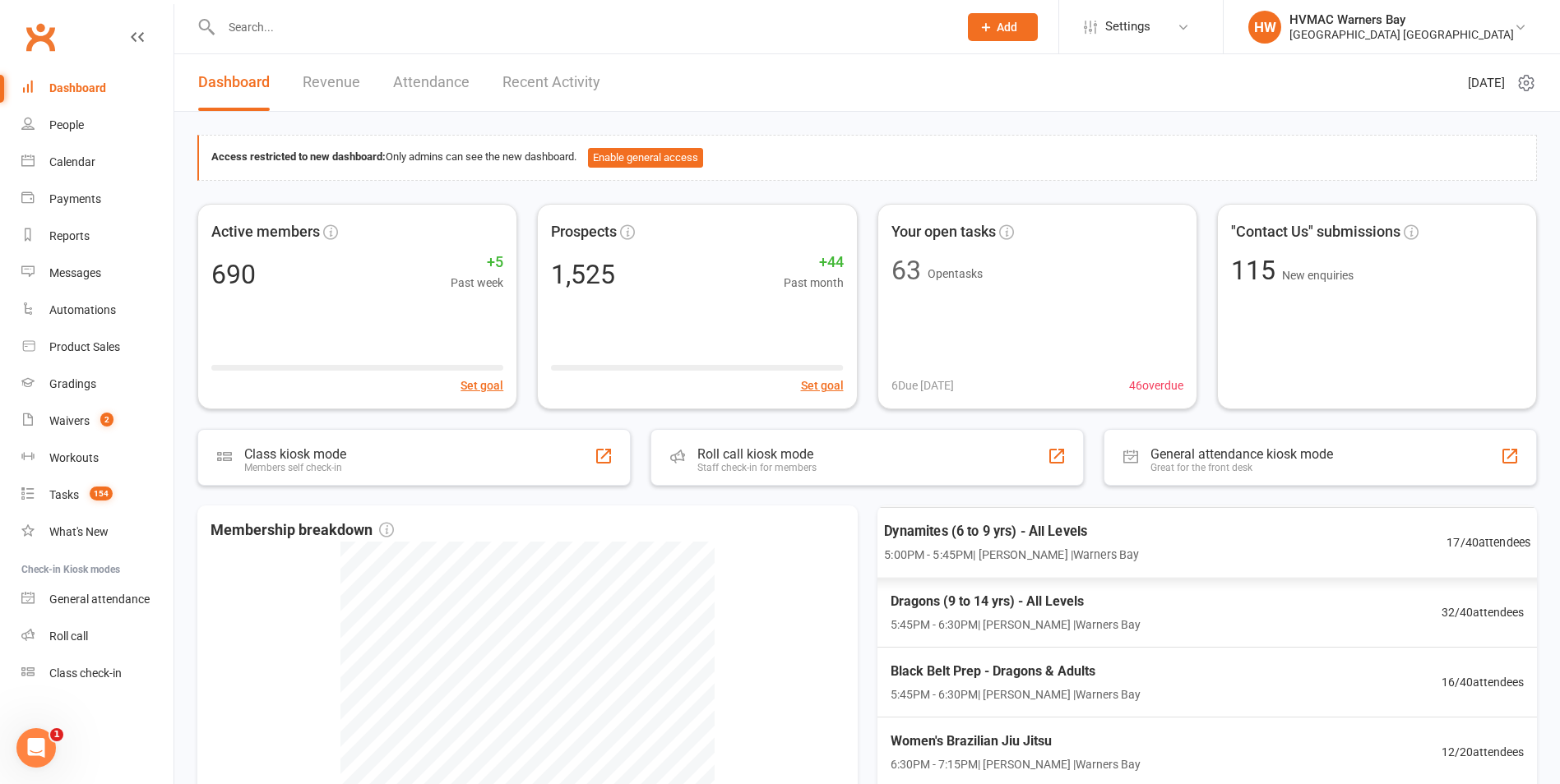
scroll to position [82, 0]
